Goal: Complete application form

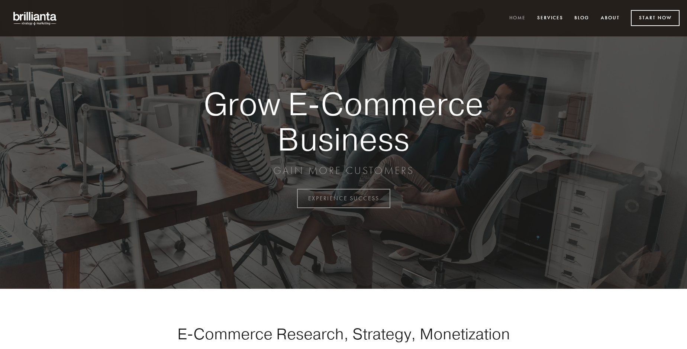
scroll to position [1950, 0]
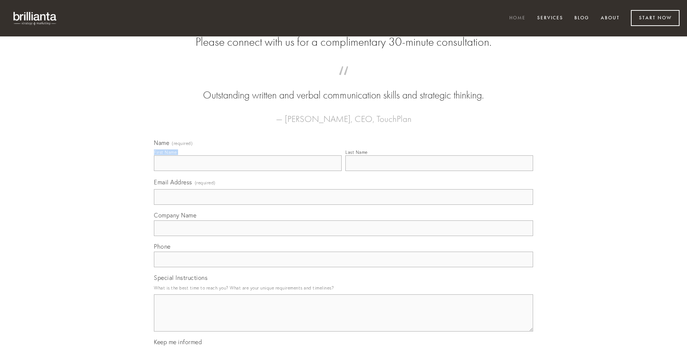
type input "[PERSON_NAME] PhD"
click at [439, 171] on input "Last Name" at bounding box center [440, 163] width 188 height 16
type input "[PERSON_NAME] PhD"
click at [344, 205] on input "Email Address (required)" at bounding box center [343, 197] width 379 height 16
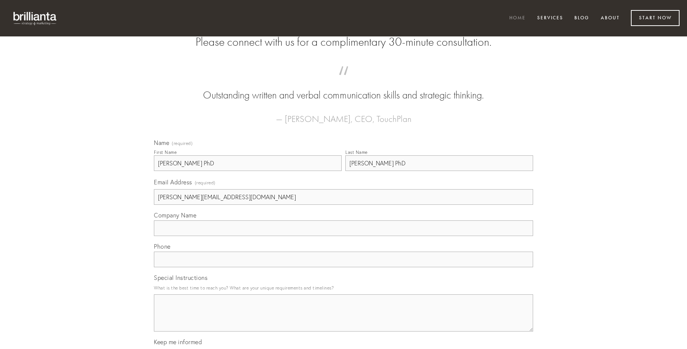
type input "[PERSON_NAME][EMAIL_ADDRESS][DOMAIN_NAME]"
click at [344, 236] on input "Company Name" at bounding box center [343, 229] width 379 height 16
type input "curis"
click at [344, 267] on input "text" at bounding box center [343, 260] width 379 height 16
click at [344, 320] on textarea "Special Instructions" at bounding box center [343, 313] width 379 height 37
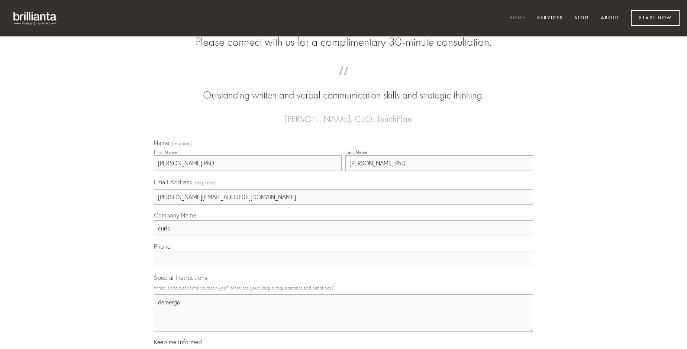
type textarea "demergo"
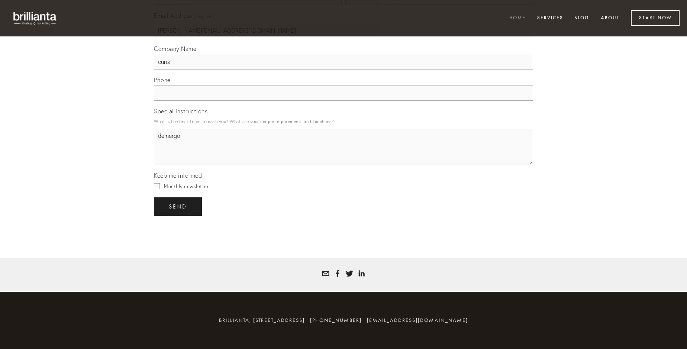
click at [179, 206] on span "send" at bounding box center [178, 206] width 18 height 7
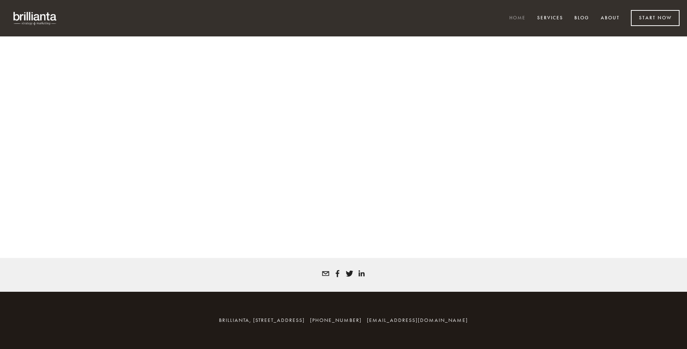
scroll to position [1940, 0]
